Goal: Find specific page/section: Find specific page/section

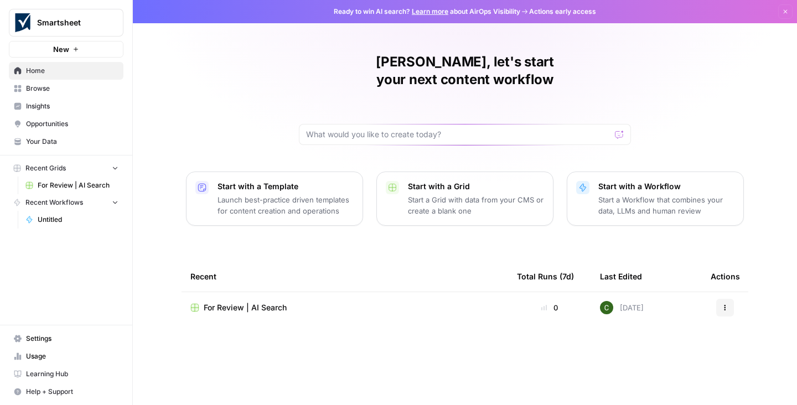
click at [44, 142] on span "Your Data" at bounding box center [72, 142] width 92 height 10
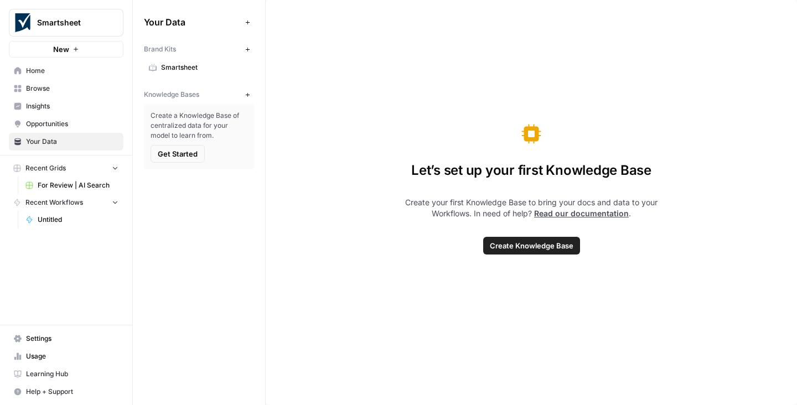
click at [245, 22] on icon "button" at bounding box center [248, 22] width 6 height 6
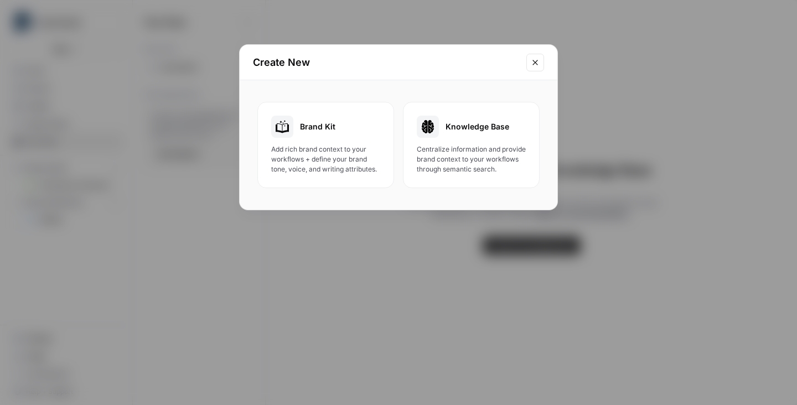
click at [534, 60] on icon "Close modal" at bounding box center [535, 62] width 9 height 9
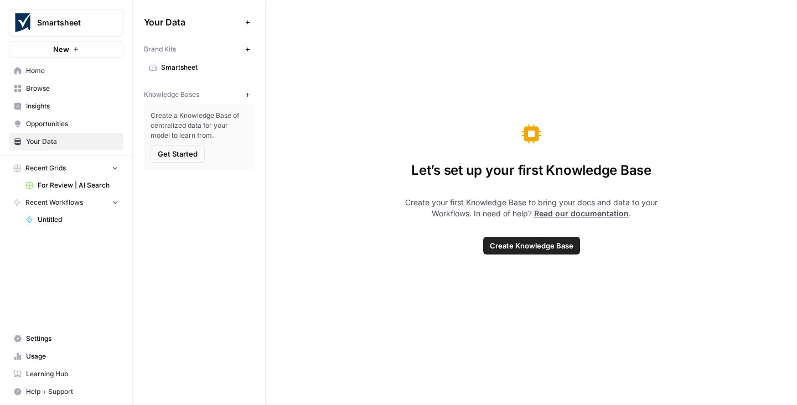
drag, startPoint x: 167, startPoint y: 71, endPoint x: 174, endPoint y: 71, distance: 6.6
click at [167, 71] on span "Smartsheet" at bounding box center [205, 68] width 88 height 10
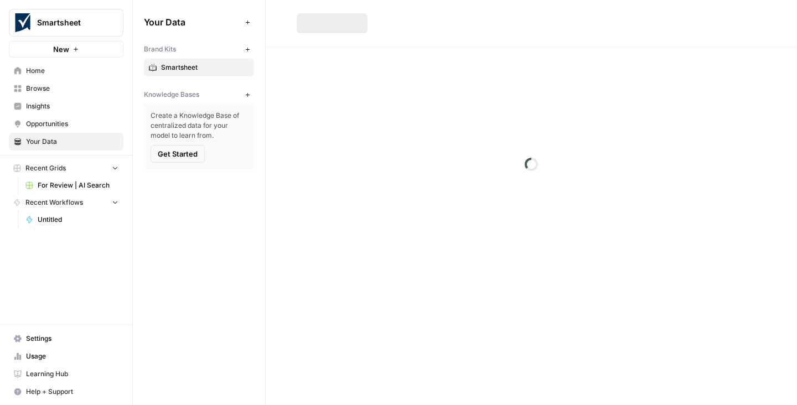
click at [175, 70] on span "Smartsheet" at bounding box center [205, 68] width 88 height 10
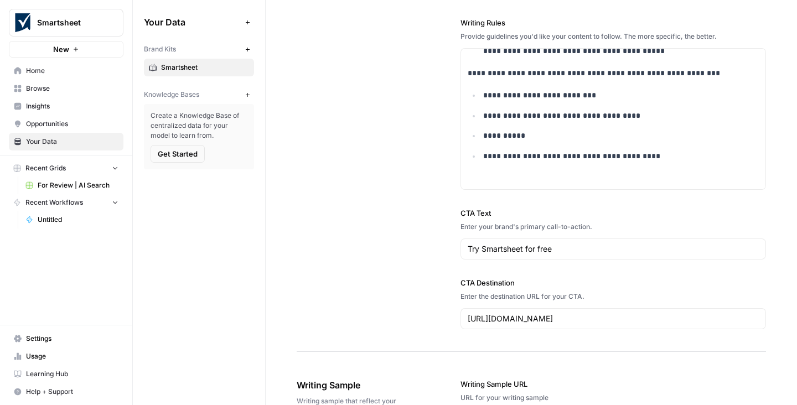
scroll to position [2929, 0]
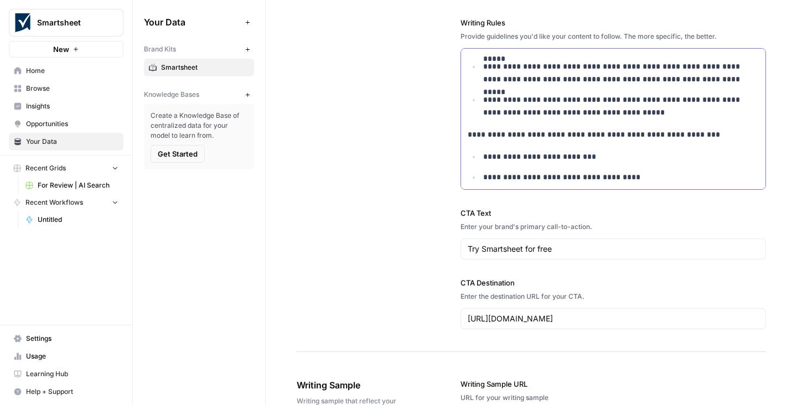
click at [178, 152] on span "Get Started" at bounding box center [178, 153] width 40 height 11
